Goal: Task Accomplishment & Management: Use online tool/utility

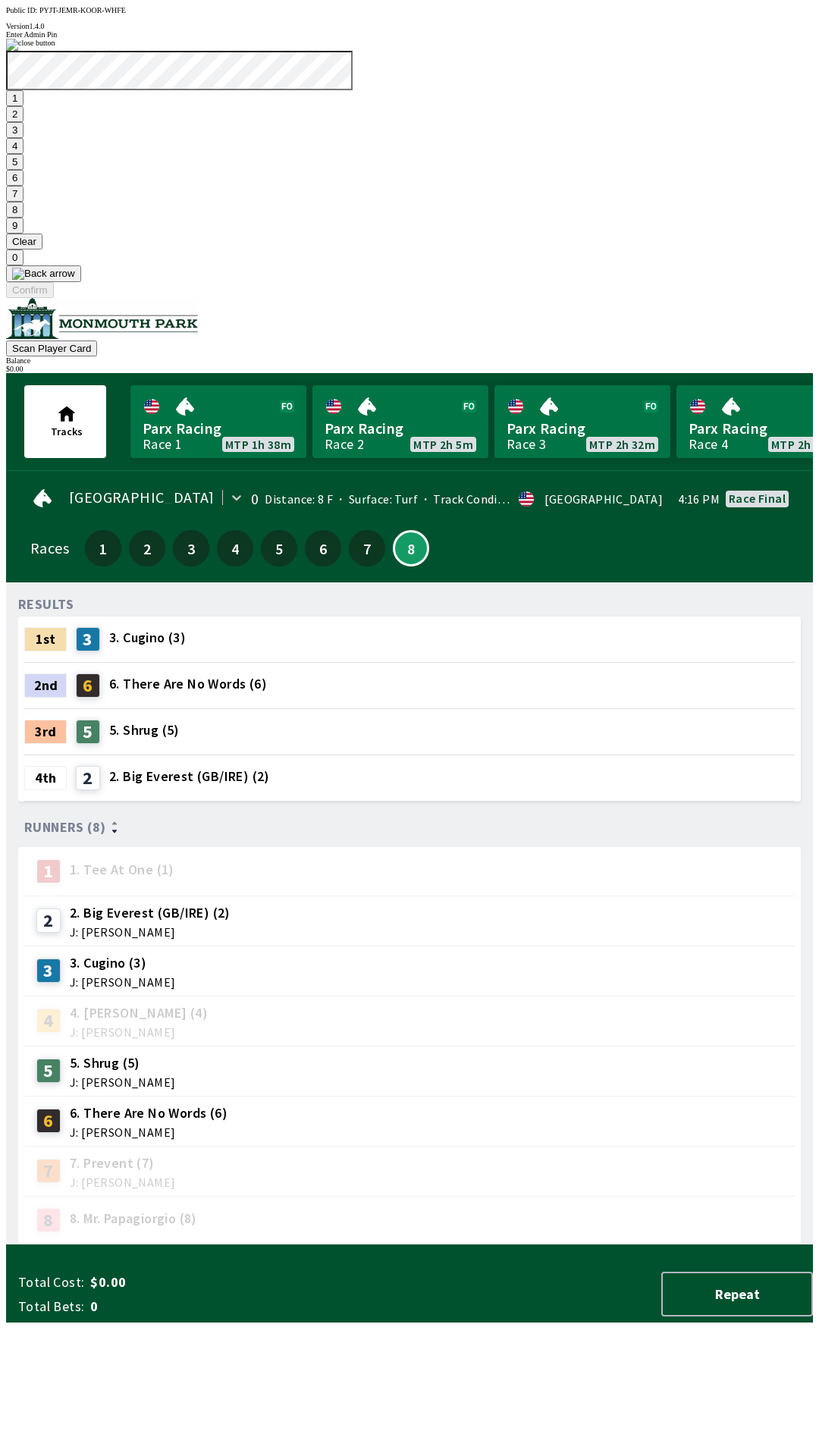
click at [23, 202] on button "7" at bounding box center [15, 194] width 18 height 16
click at [23, 138] on button "3" at bounding box center [15, 130] width 18 height 16
click at [54, 298] on button "Confirm" at bounding box center [31, 290] width 48 height 16
click at [23, 107] on button "1" at bounding box center [15, 97] width 18 height 16
click at [23, 233] on button "9" at bounding box center [15, 225] width 18 height 16
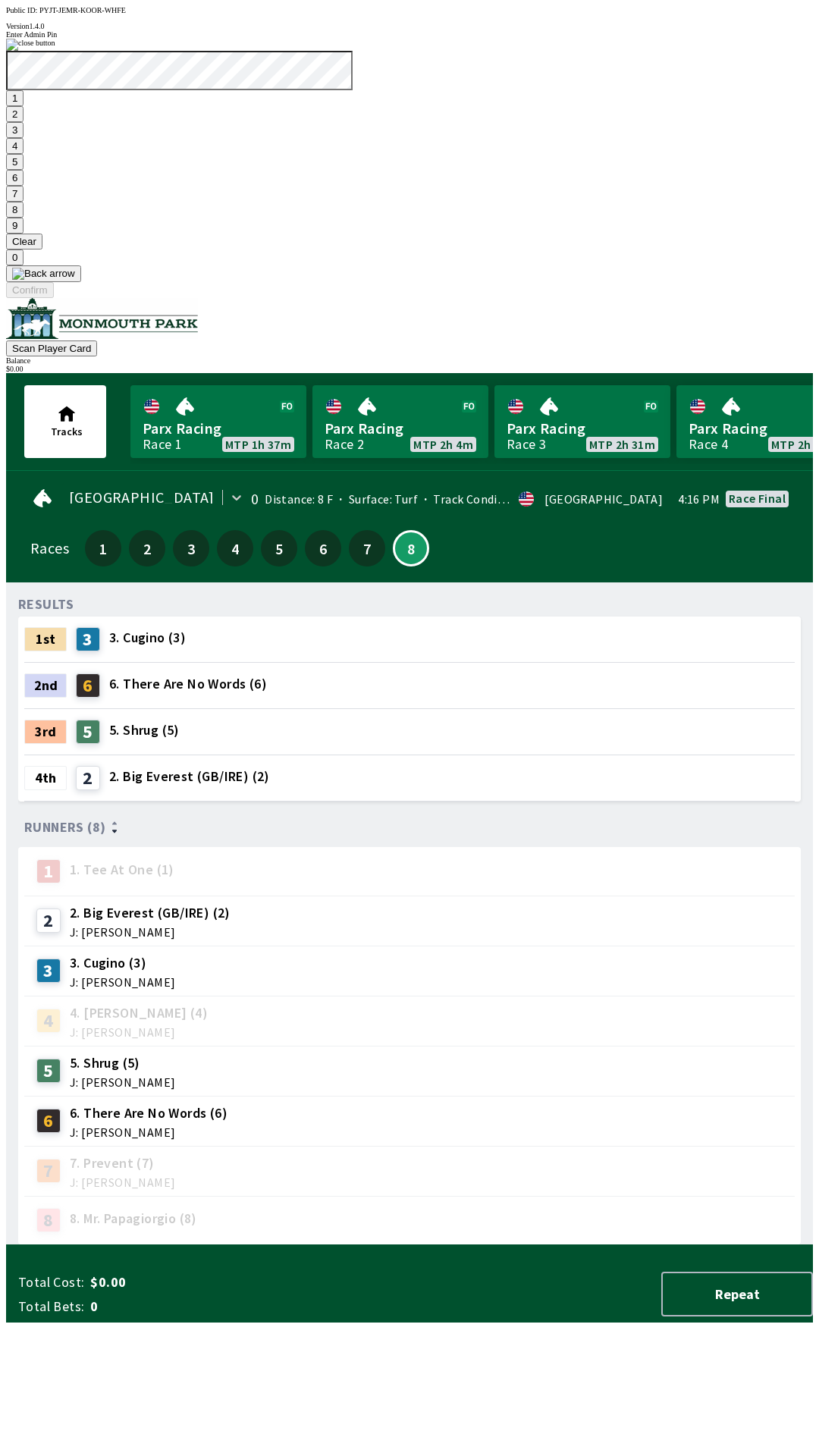
click at [23, 202] on button "7" at bounding box center [15, 194] width 18 height 16
click at [23, 138] on button "3" at bounding box center [15, 130] width 18 height 16
click at [54, 298] on button "Confirm" at bounding box center [31, 290] width 48 height 16
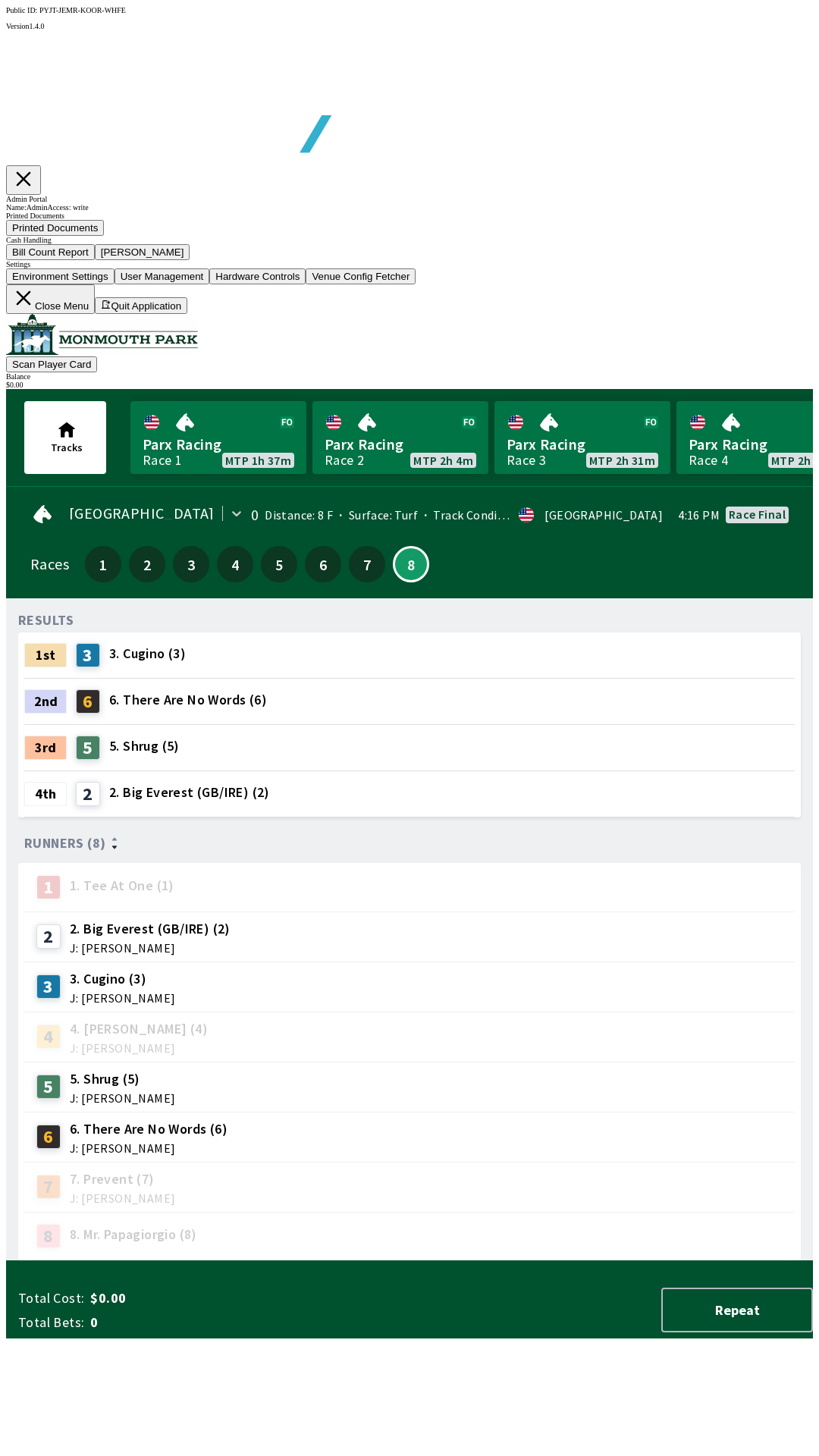
click at [94, 260] on button "Bill Count Report" at bounding box center [51, 252] width 89 height 16
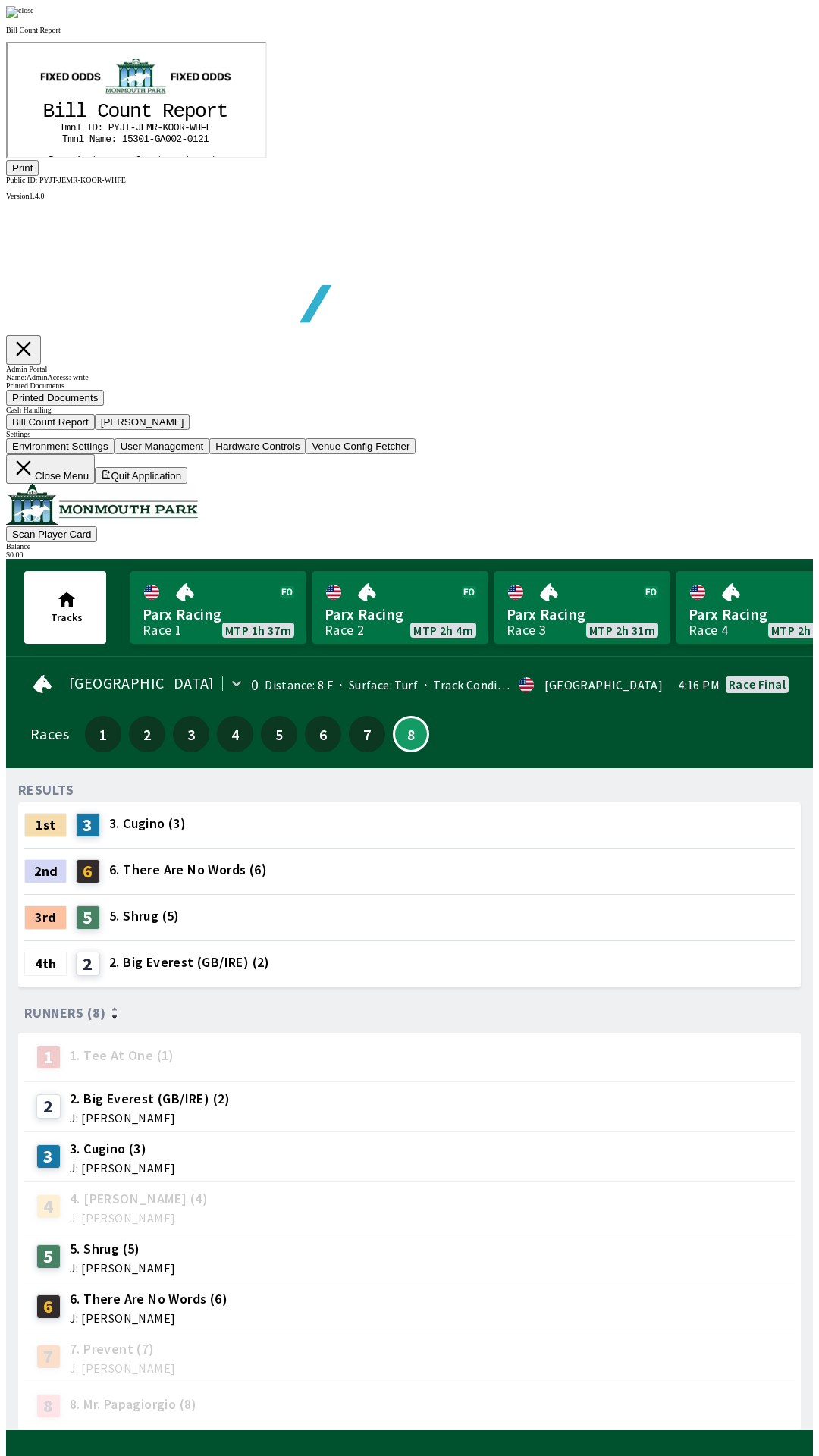
scroll to position [178, 0]
click at [39, 176] on button "Print" at bounding box center [22, 168] width 32 height 16
click at [34, 19] on img at bounding box center [20, 12] width 28 height 12
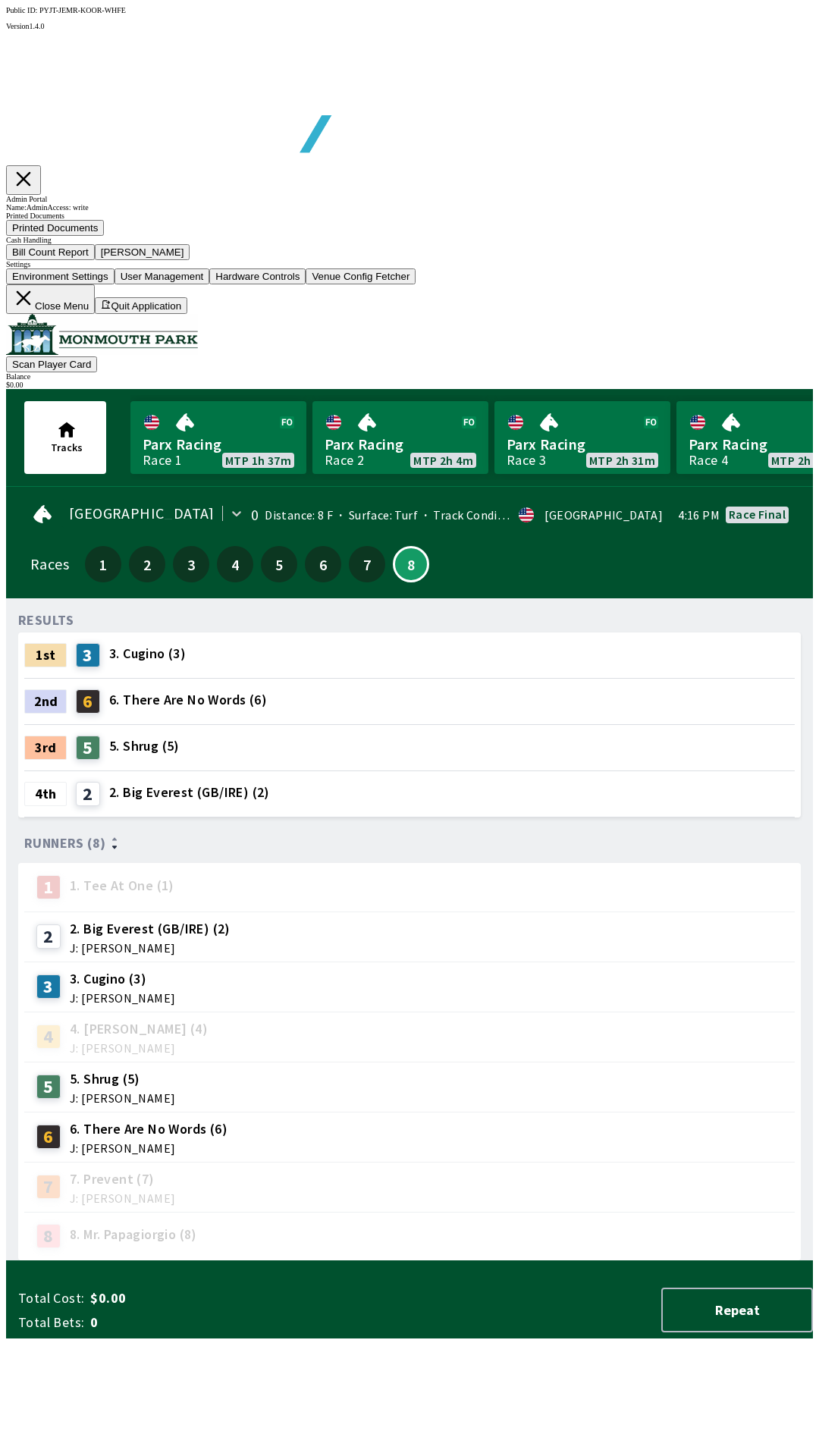
click at [191, 260] on button "[PERSON_NAME]" at bounding box center [142, 252] width 95 height 16
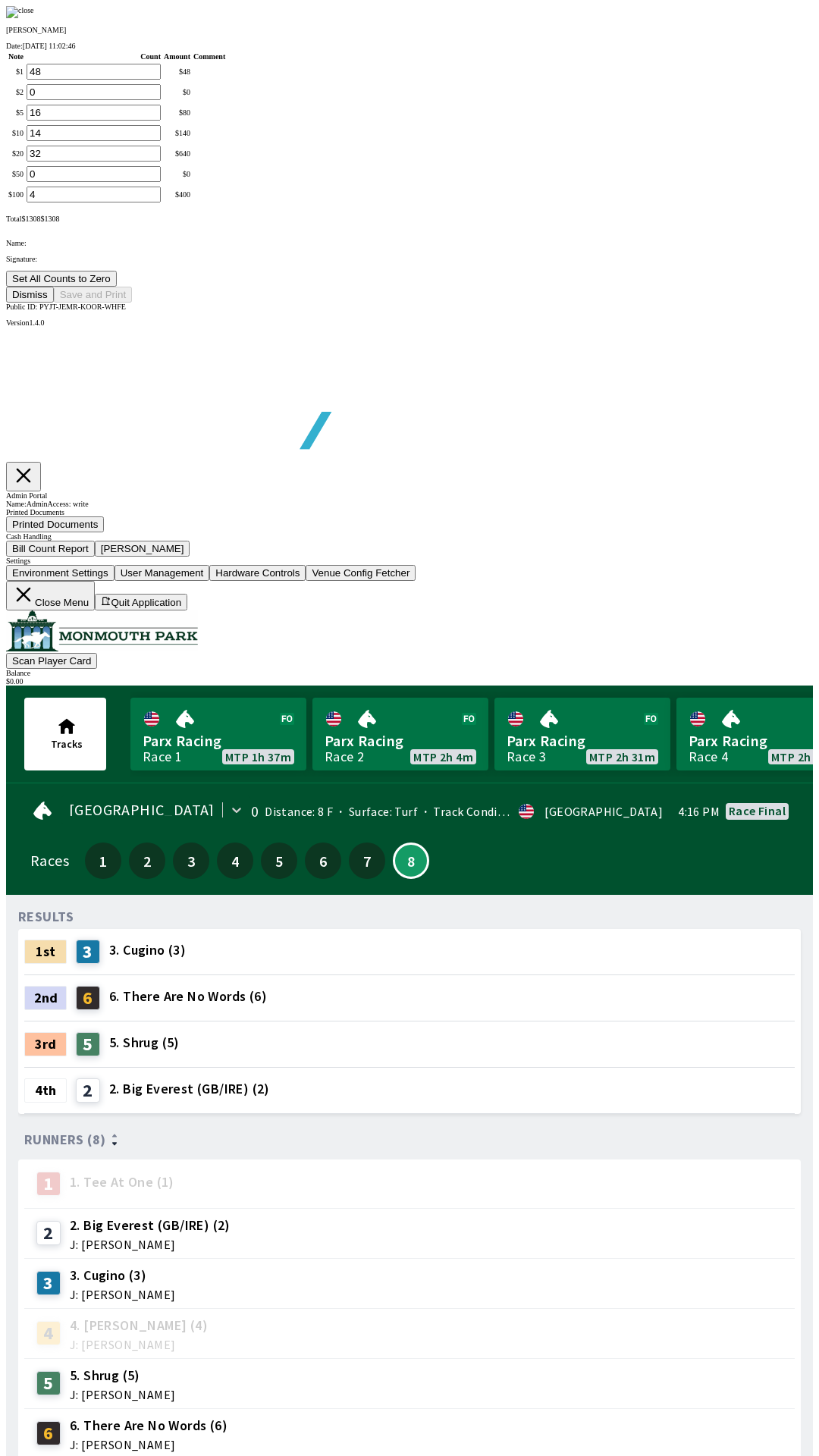
click at [117, 287] on button "Set All Counts to Zero" at bounding box center [62, 278] width 111 height 16
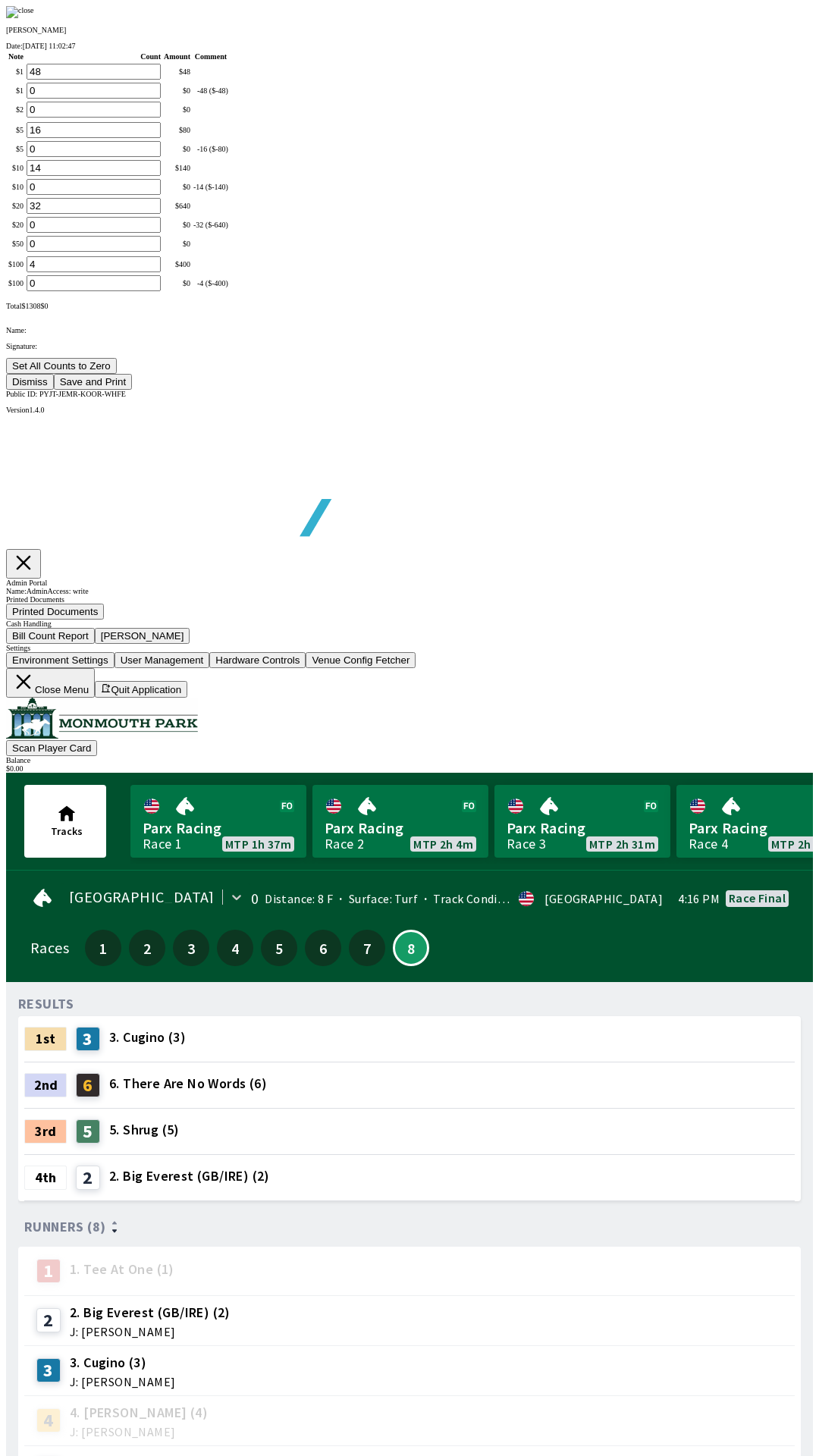
click at [132, 390] on button "Save and Print" at bounding box center [93, 382] width 78 height 16
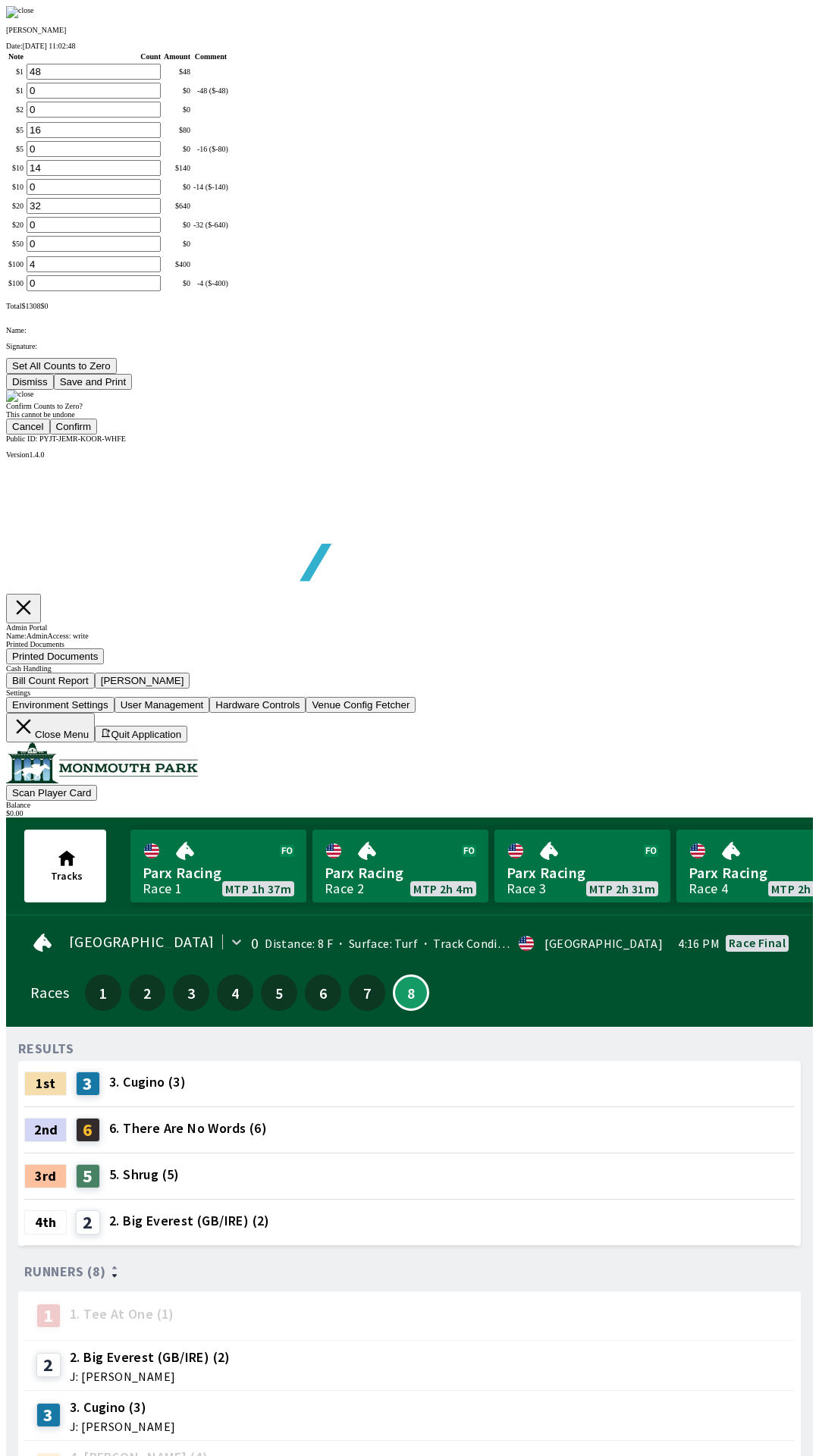
click at [98, 434] on button "Confirm" at bounding box center [74, 426] width 48 height 16
type input "0"
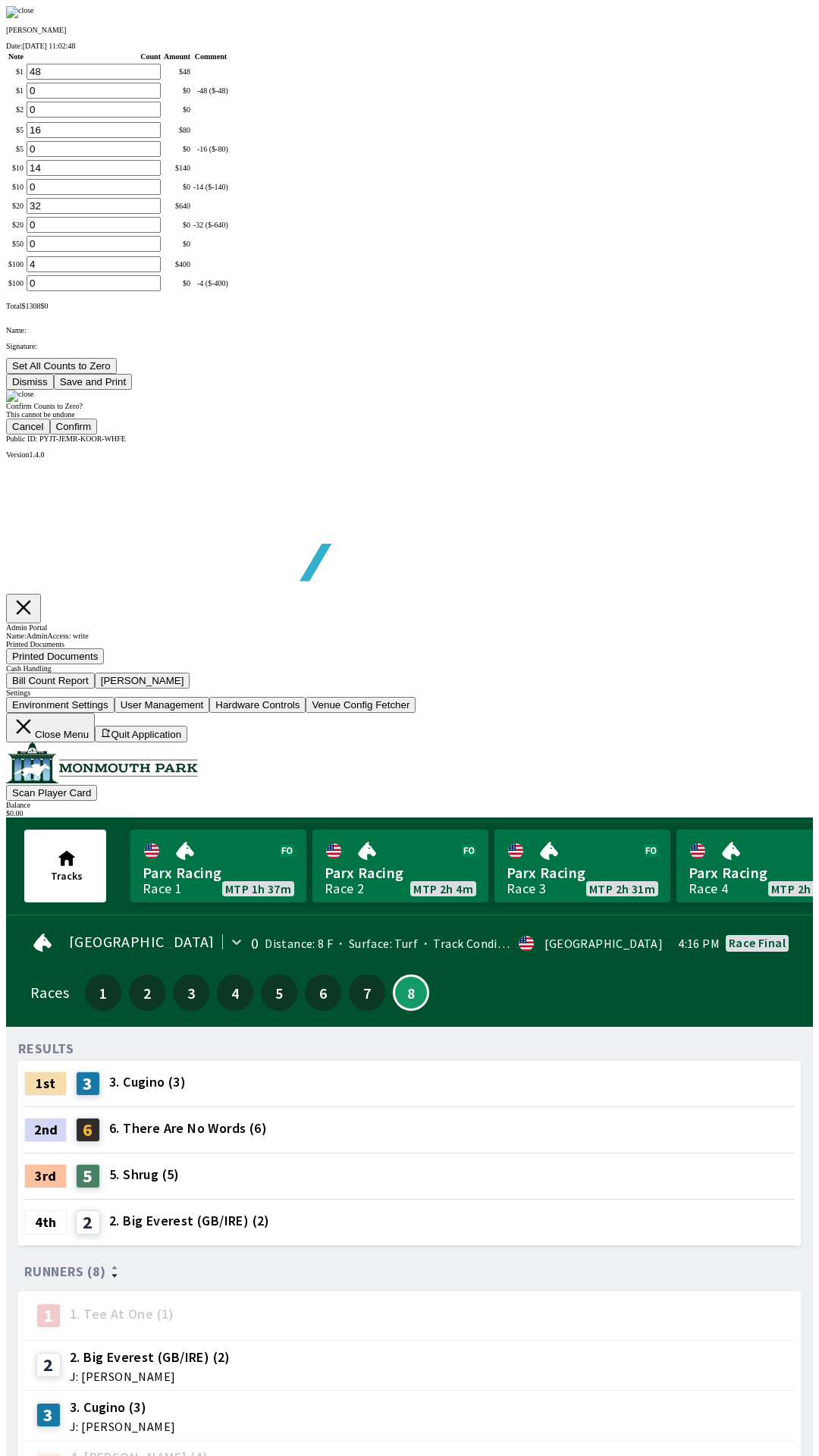
type input "0"
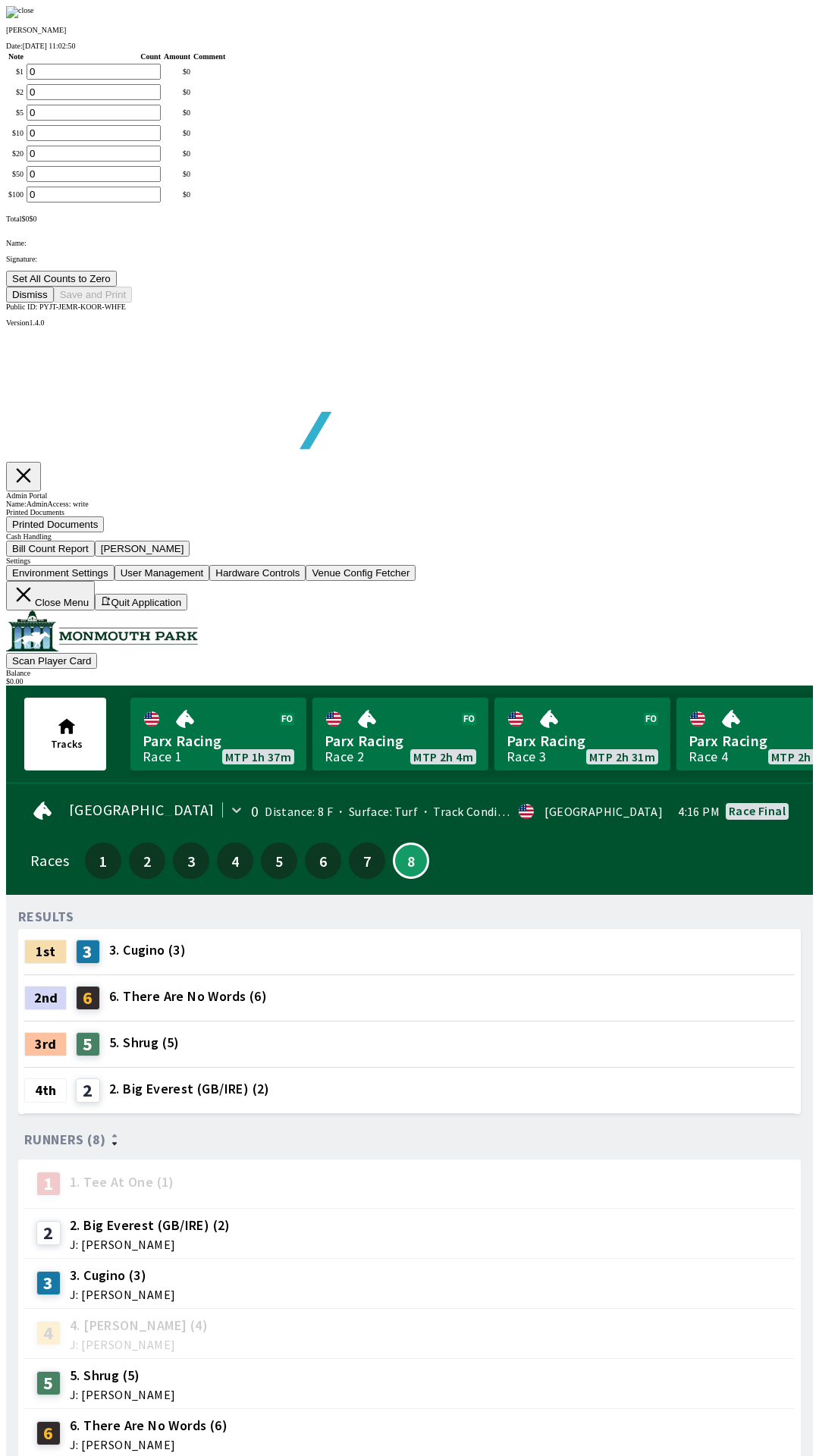
click at [54, 303] on button "Dismiss" at bounding box center [31, 295] width 48 height 16
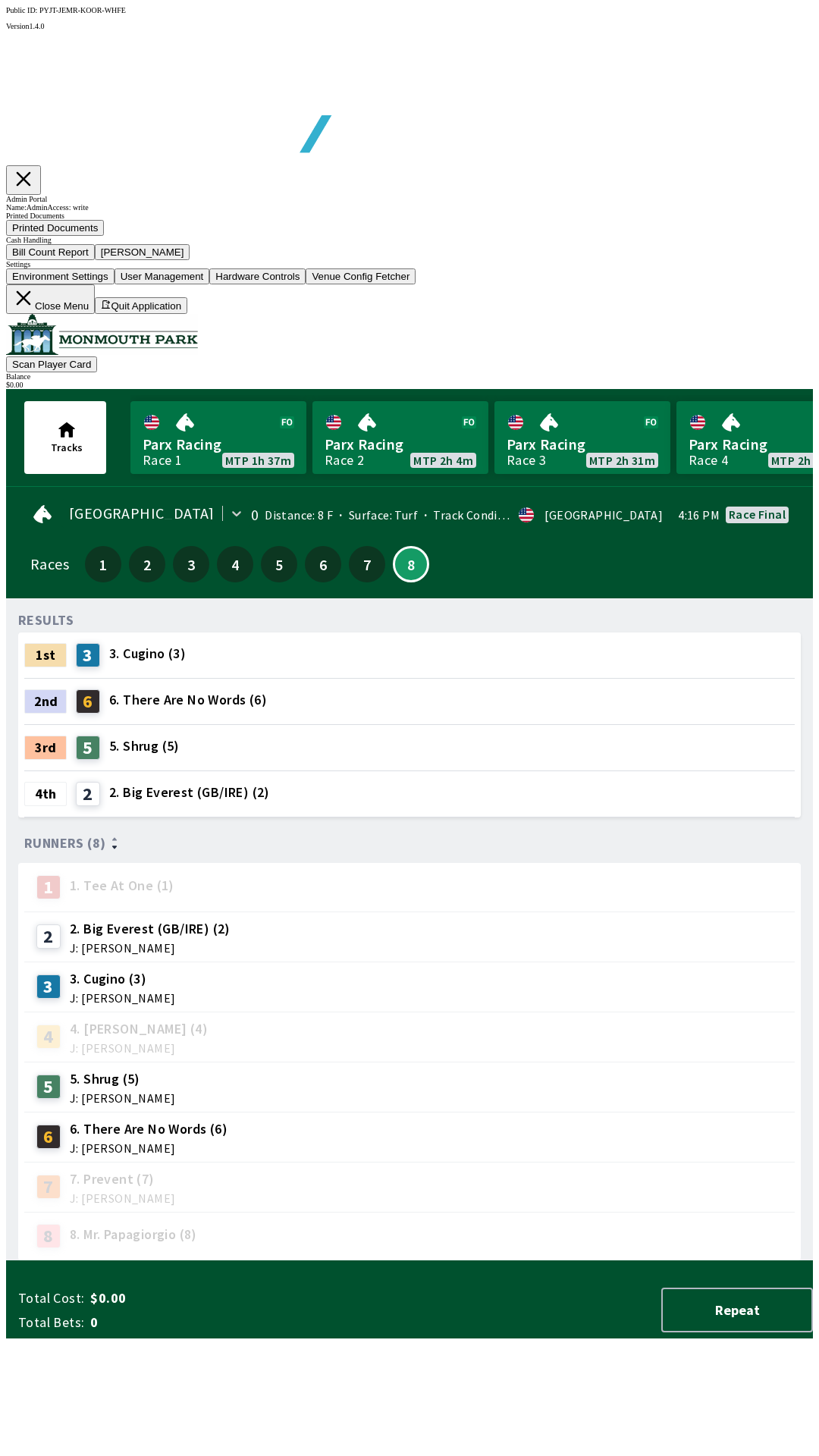
click at [94, 314] on button "Close Menu" at bounding box center [51, 299] width 89 height 30
